Goal: Check status: Check status

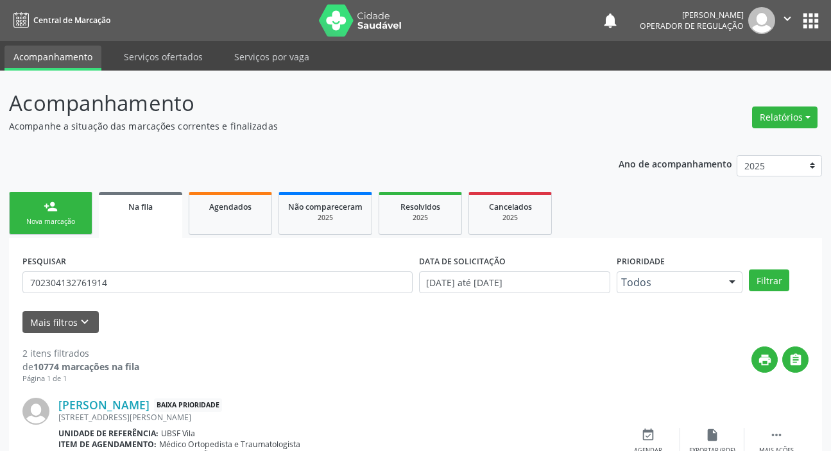
scroll to position [184, 0]
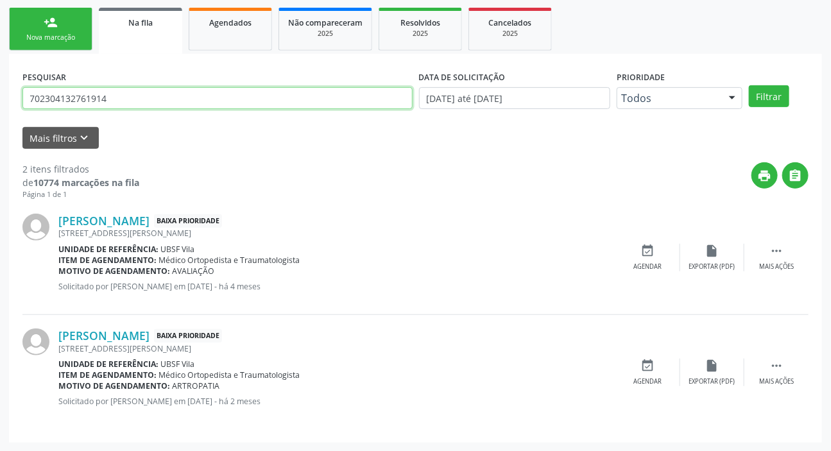
click at [218, 94] on input "702304132761914" at bounding box center [217, 98] width 390 height 22
click at [218, 98] on input "702304132761914" at bounding box center [217, 98] width 390 height 22
click at [749, 85] on button "Filtrar" at bounding box center [769, 96] width 40 height 22
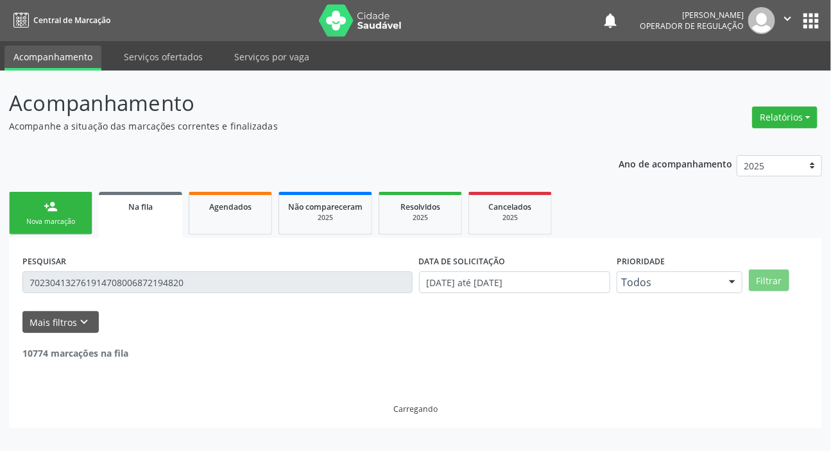
scroll to position [0, 0]
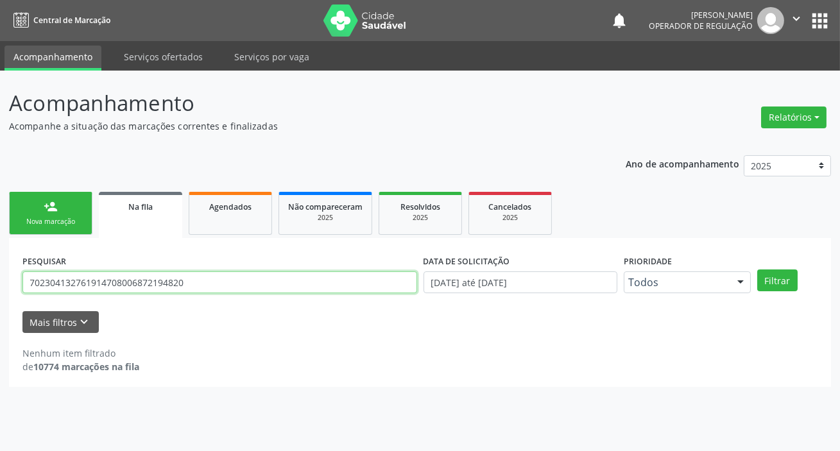
click at [295, 292] on input "702304132761914708006872194820" at bounding box center [219, 283] width 395 height 22
type input "708006872194820"
click at [757, 270] on button "Filtrar" at bounding box center [777, 281] width 40 height 22
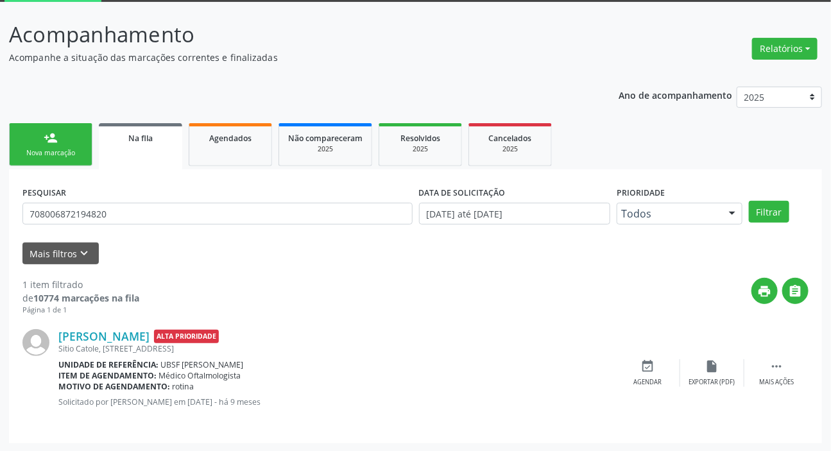
scroll to position [69, 0]
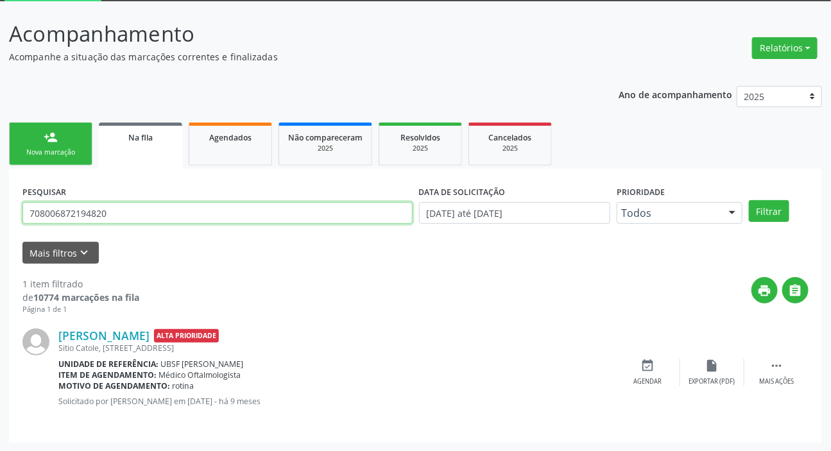
click at [121, 217] on input "708006872194820" at bounding box center [217, 213] width 390 height 22
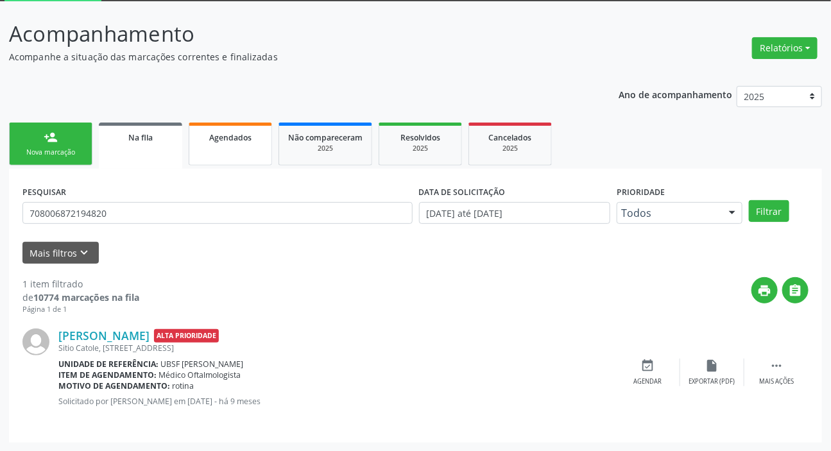
click at [236, 157] on link "Agendados" at bounding box center [230, 144] width 83 height 43
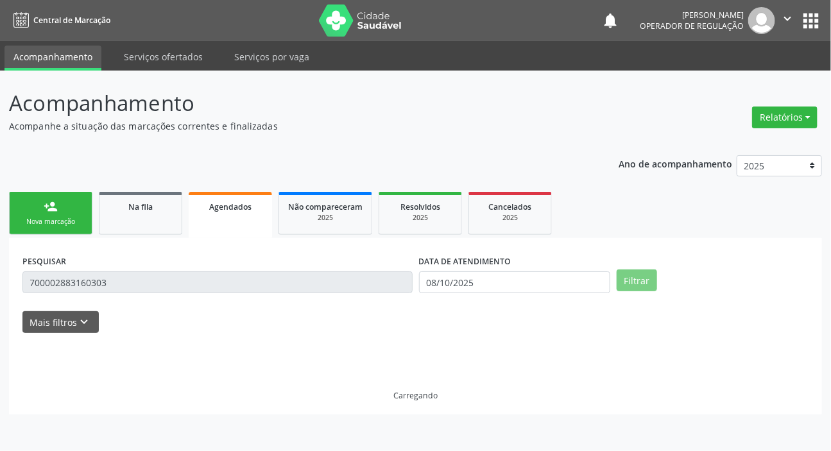
scroll to position [0, 0]
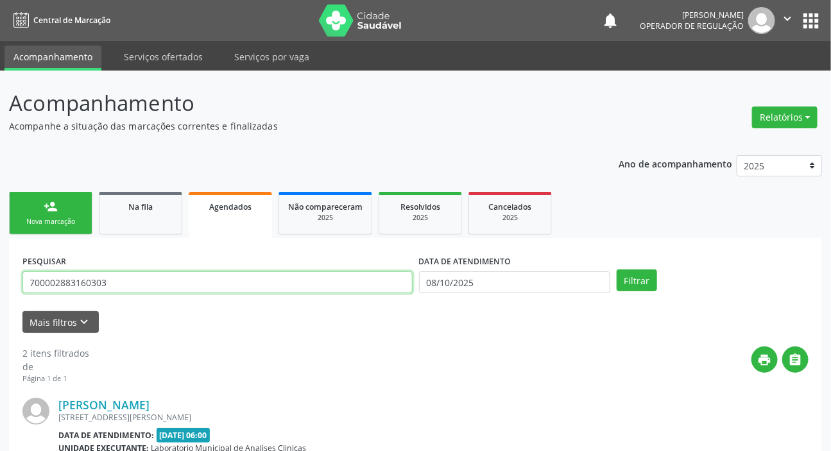
click at [236, 290] on input "700002883160303" at bounding box center [217, 283] width 390 height 22
paste input "8006872194820"
type input "708006872194820"
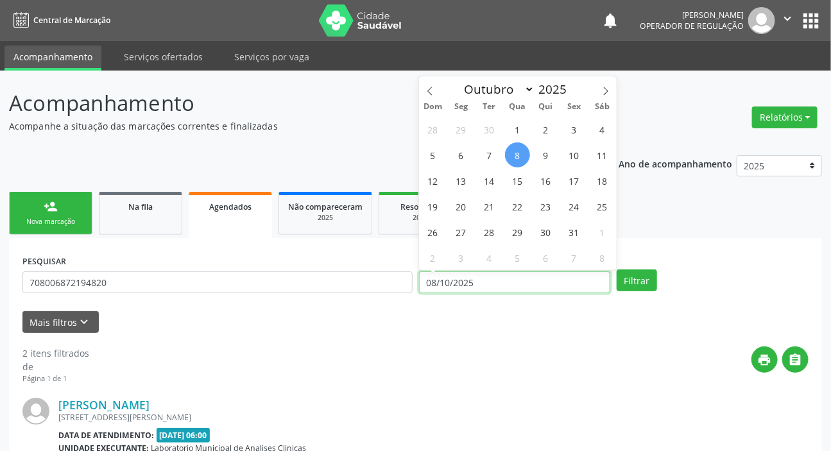
click at [467, 287] on input "08/10/2025" at bounding box center [515, 283] width 192 height 22
click at [633, 277] on button "Filtrar" at bounding box center [637, 281] width 40 height 22
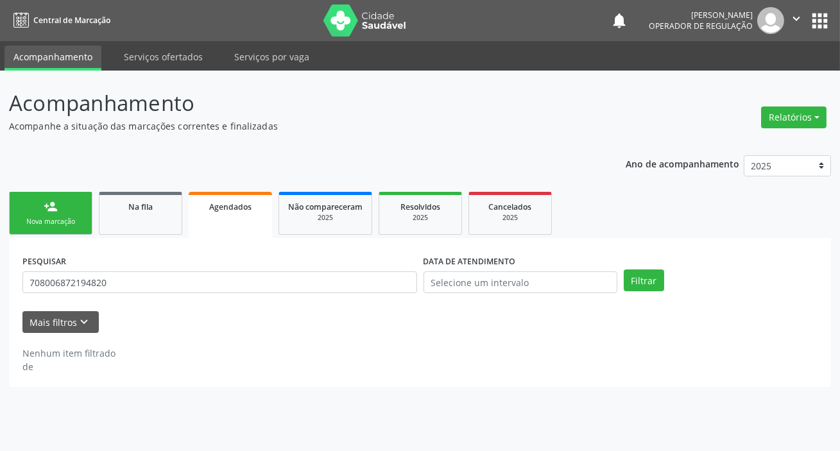
click at [667, 277] on div "Filtrar" at bounding box center [721, 281] width 200 height 22
click at [662, 279] on button "Filtrar" at bounding box center [644, 281] width 40 height 22
click at [639, 280] on button "Filtrar" at bounding box center [644, 281] width 40 height 22
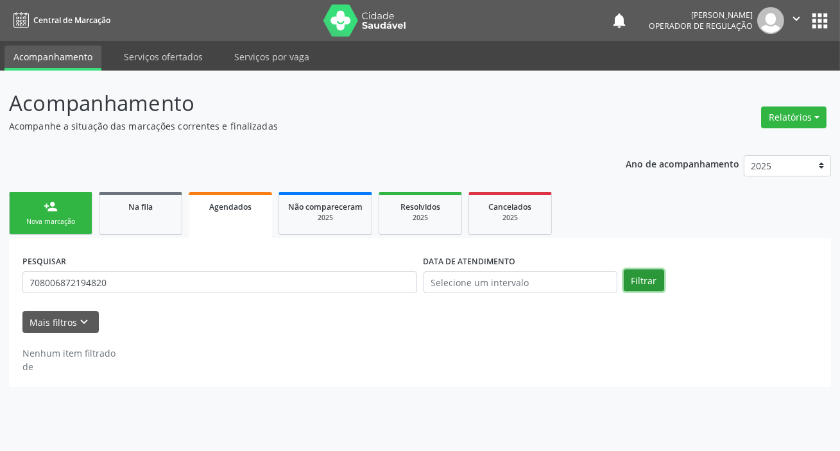
click at [639, 280] on button "Filtrar" at bounding box center [644, 281] width 40 height 22
click at [318, 212] on link "Não compareceram 2025" at bounding box center [326, 213] width 94 height 43
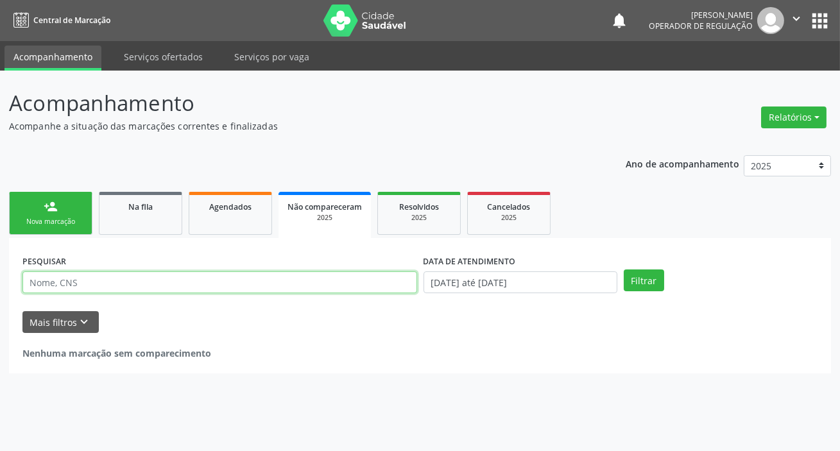
click at [244, 286] on input "text" at bounding box center [219, 283] width 395 height 22
paste input "708006872194820"
type input "708006872194820"
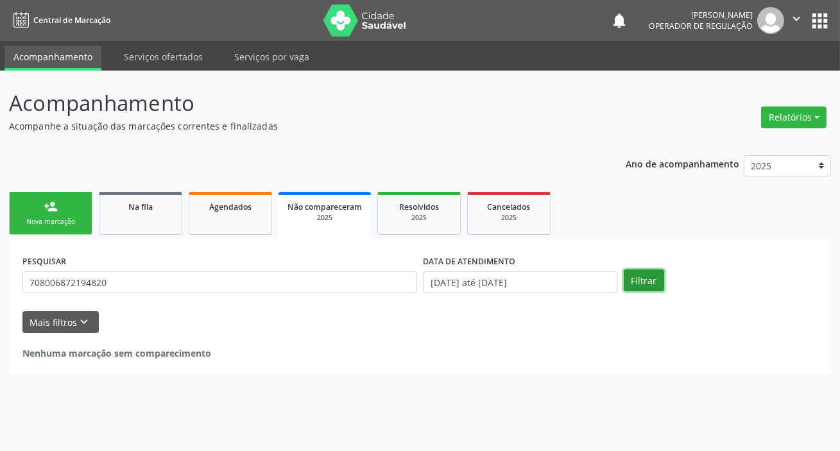
click at [655, 278] on button "Filtrar" at bounding box center [644, 281] width 40 height 22
click at [648, 281] on button "Filtrar" at bounding box center [644, 281] width 40 height 22
click at [428, 213] on div "2025" at bounding box center [419, 218] width 64 height 10
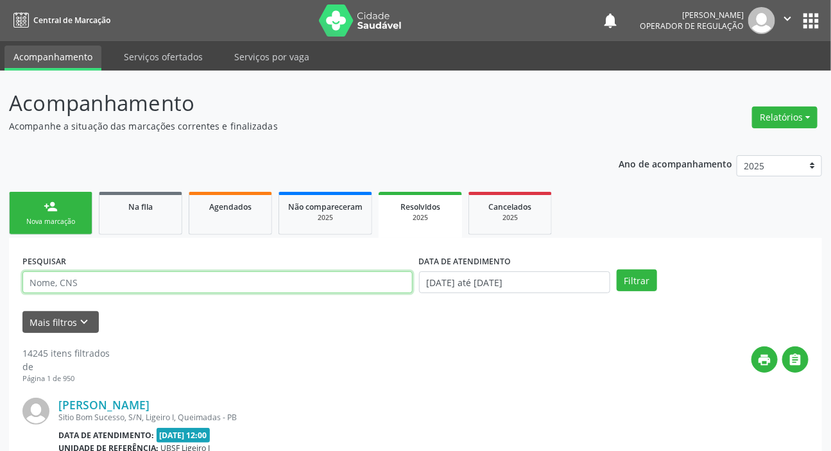
click at [342, 277] on input "text" at bounding box center [217, 283] width 390 height 22
paste input "708006872194820"
type input "708006872194820"
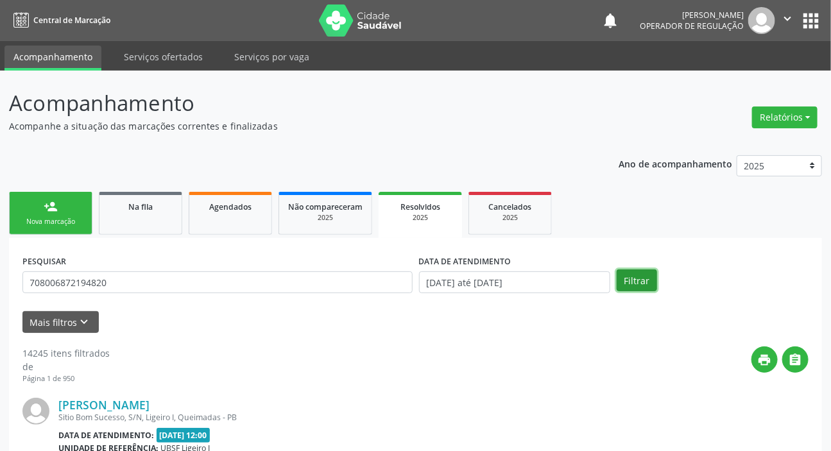
click at [629, 286] on button "Filtrar" at bounding box center [637, 281] width 40 height 22
